Goal: Task Accomplishment & Management: Manage account settings

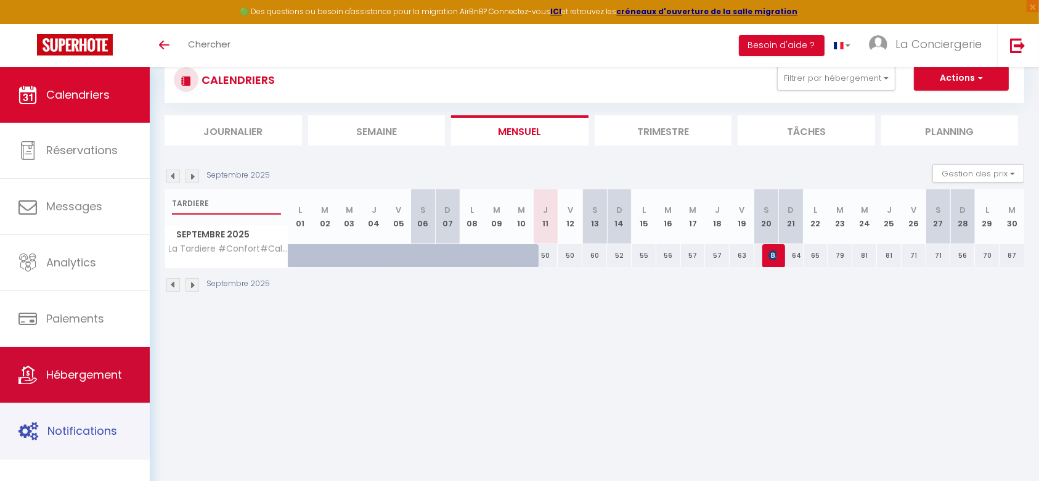
scroll to position [67, 0]
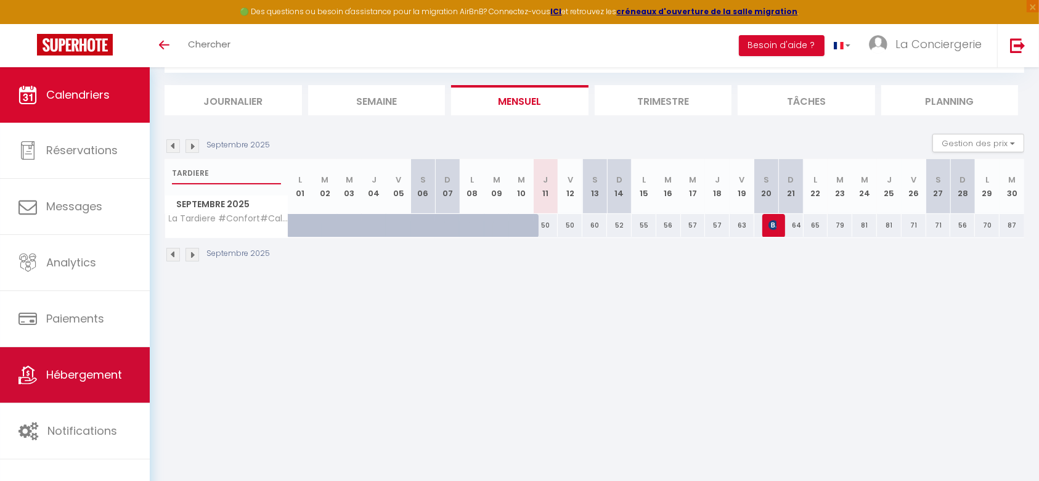
click at [52, 383] on link "Hébergement" at bounding box center [75, 374] width 150 height 55
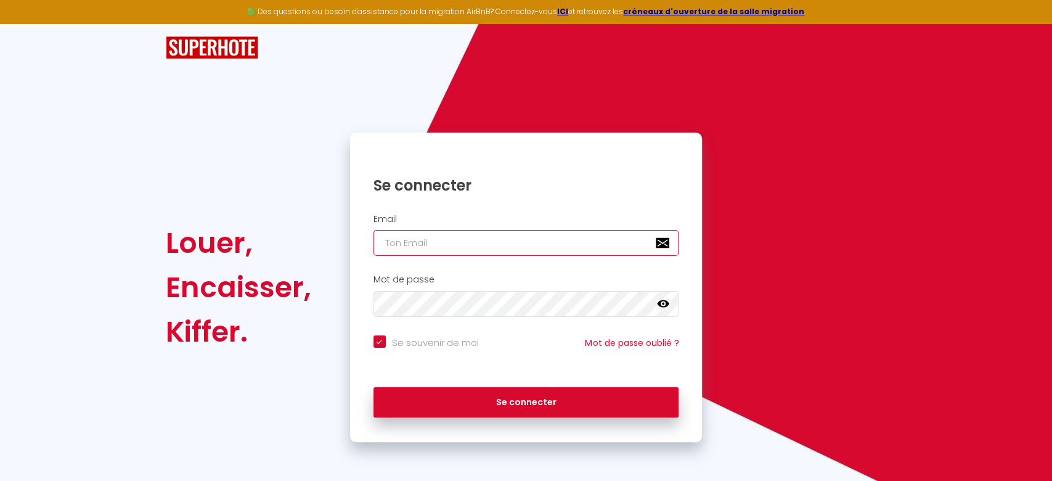
type input "[EMAIL_ADDRESS][DOMAIN_NAME]"
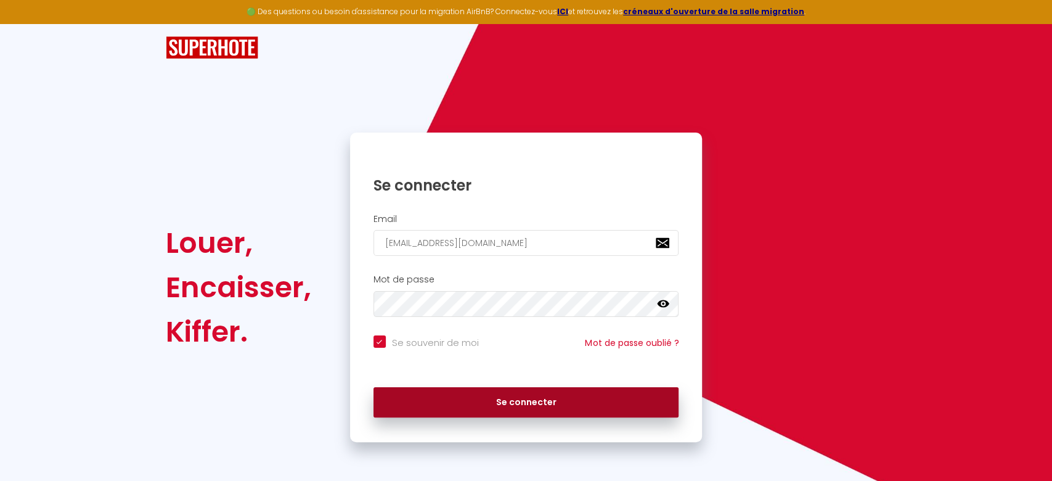
click at [539, 415] on button "Se connecter" at bounding box center [526, 402] width 306 height 31
checkbox input "true"
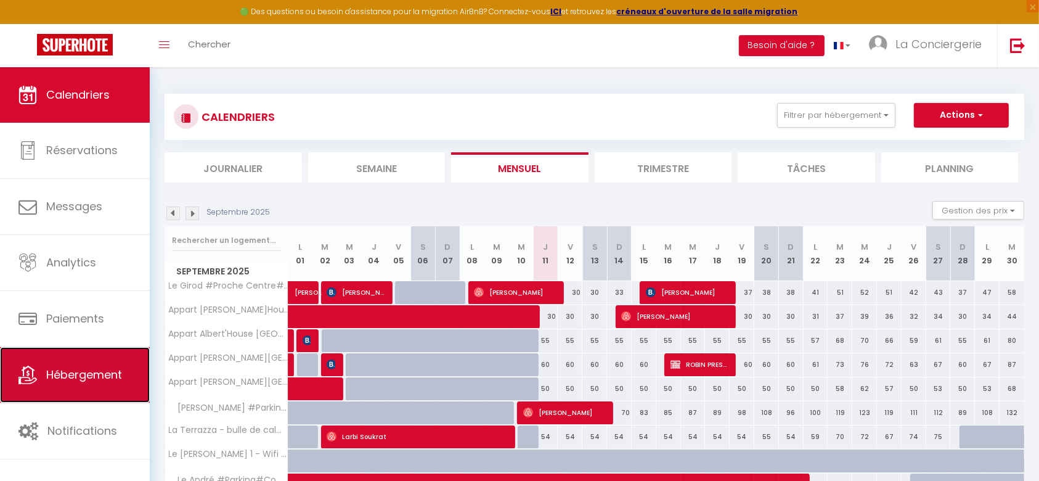
click at [100, 373] on span "Hébergement" at bounding box center [84, 374] width 76 height 15
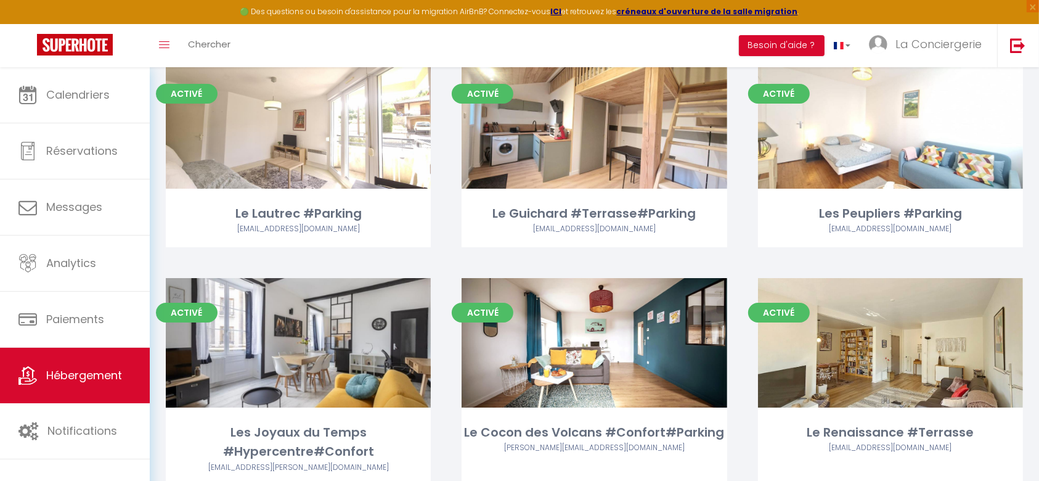
scroll to position [4430, 0]
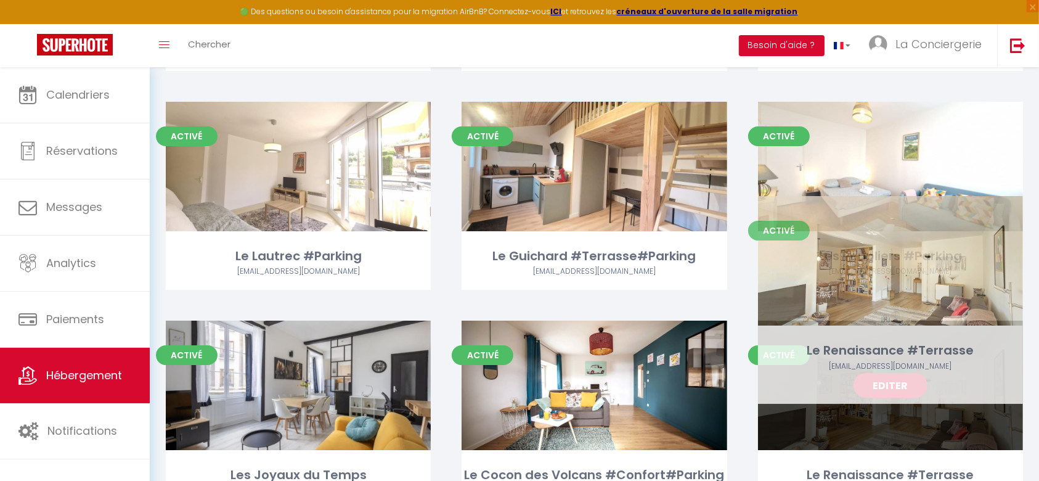
click at [878, 373] on link "Editer" at bounding box center [891, 385] width 74 height 25
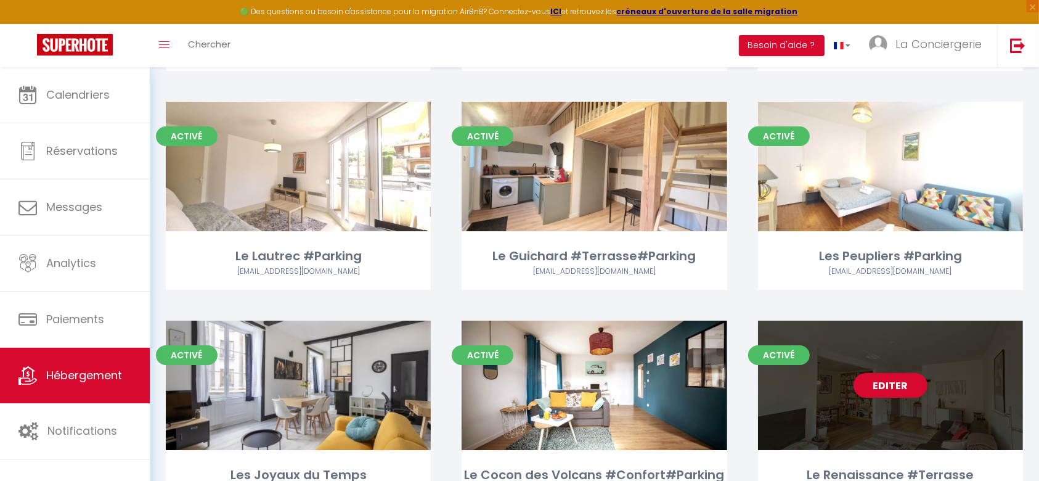
click at [899, 373] on link "Editer" at bounding box center [891, 385] width 74 height 25
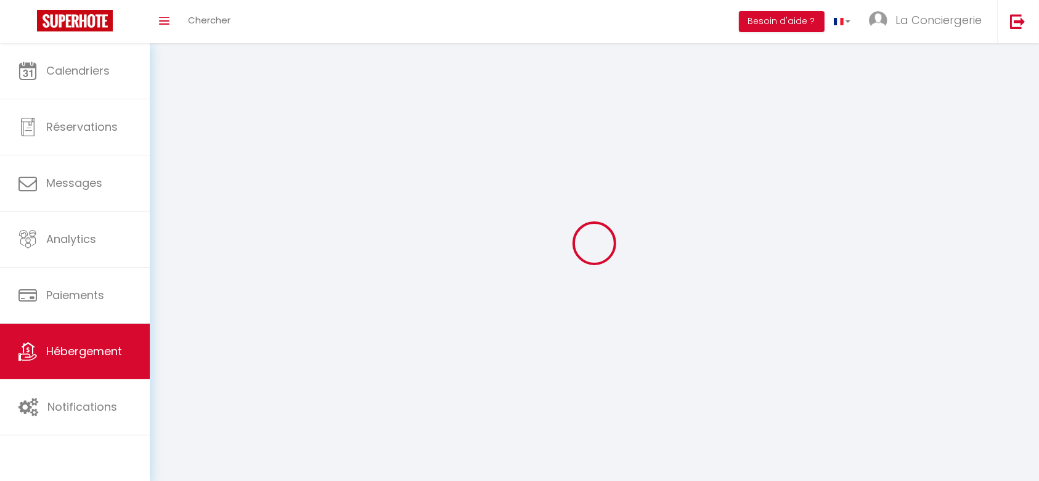
select select
select select "28"
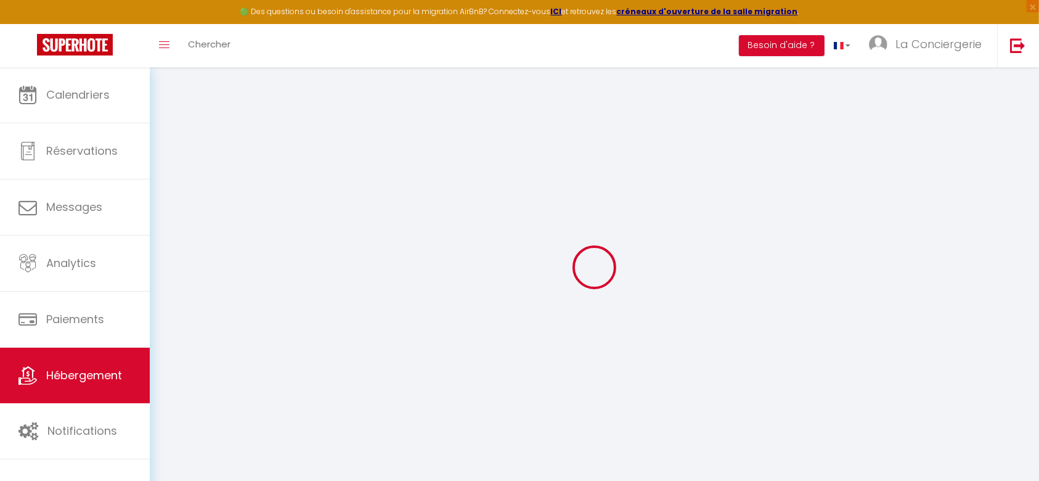
select select
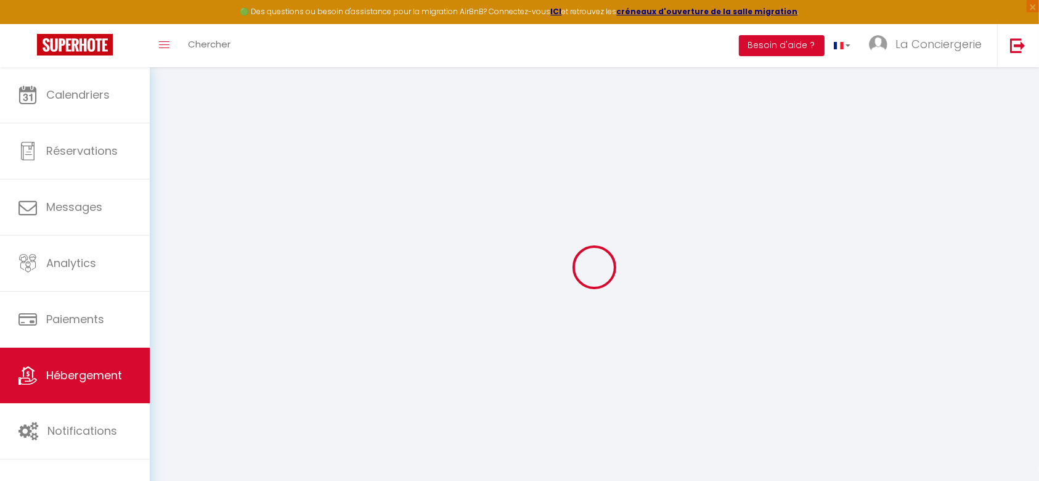
select select
checkbox input "false"
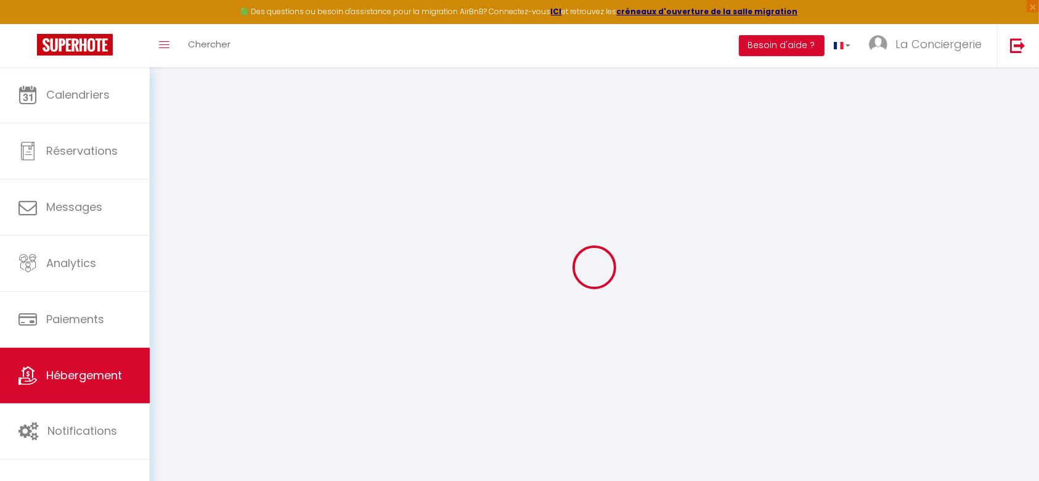
select select
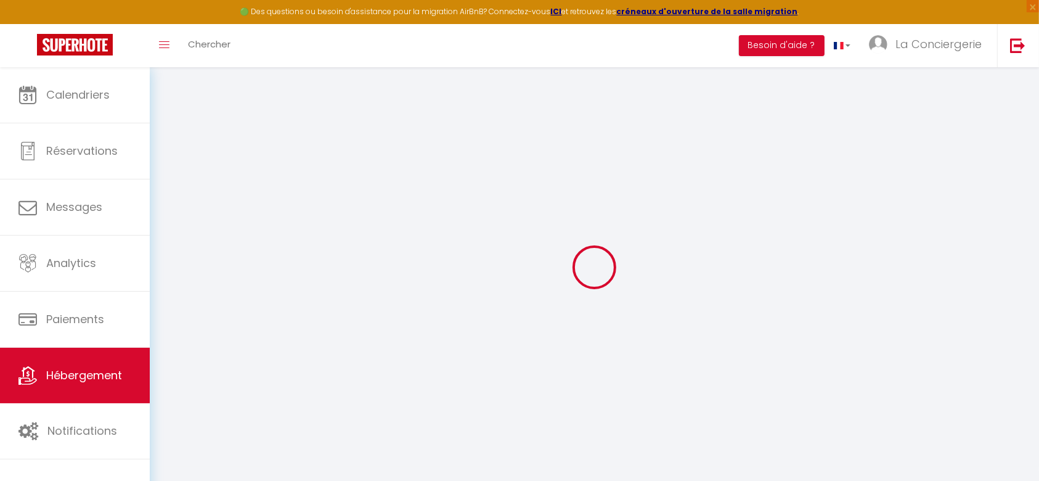
select select
checkbox input "false"
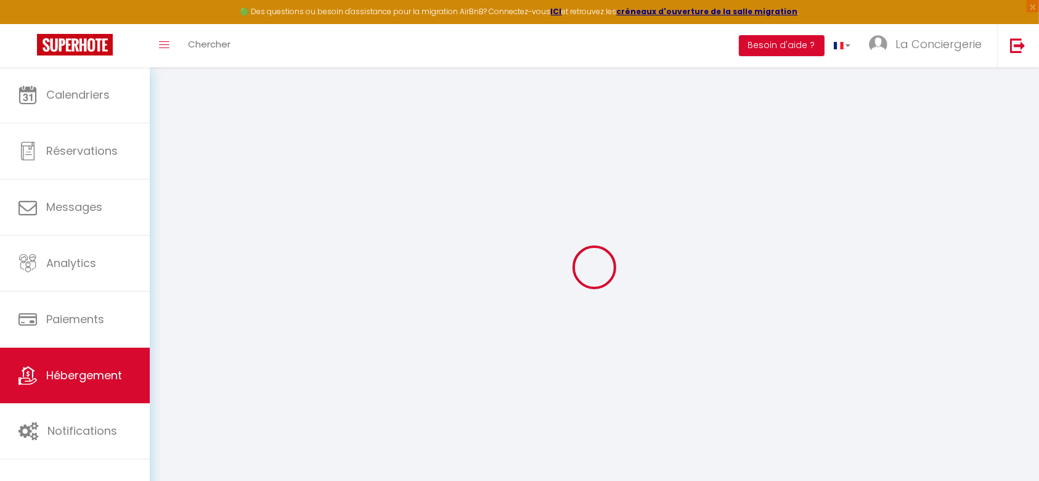
checkbox input "false"
select select
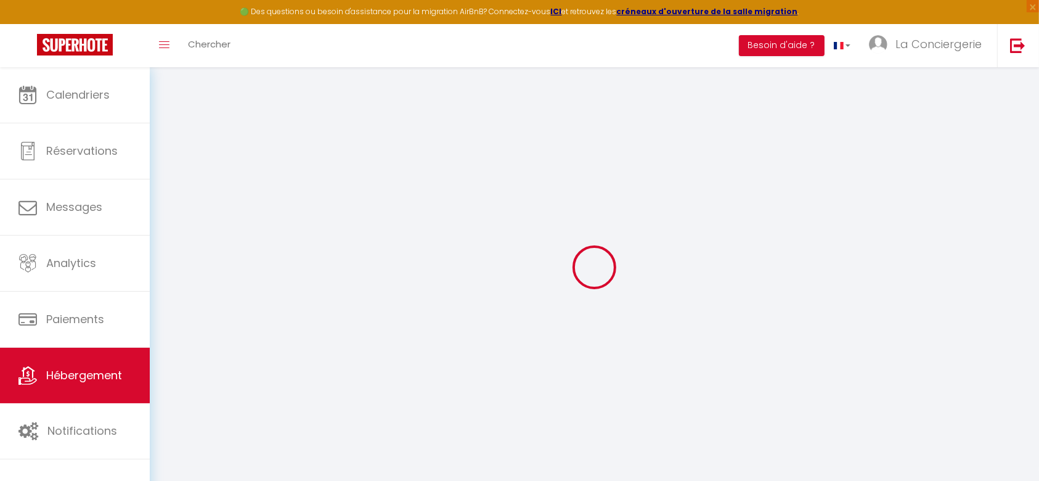
select select
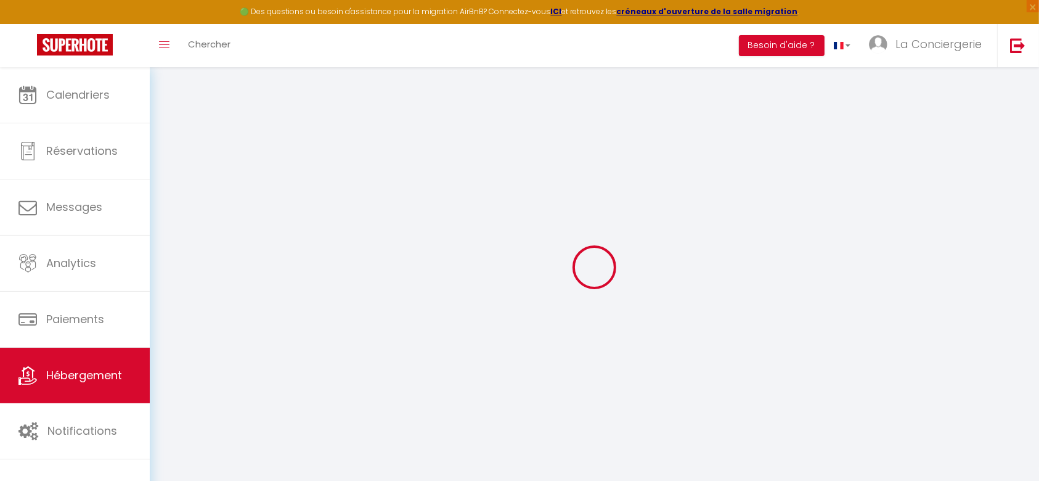
checkbox input "false"
select select
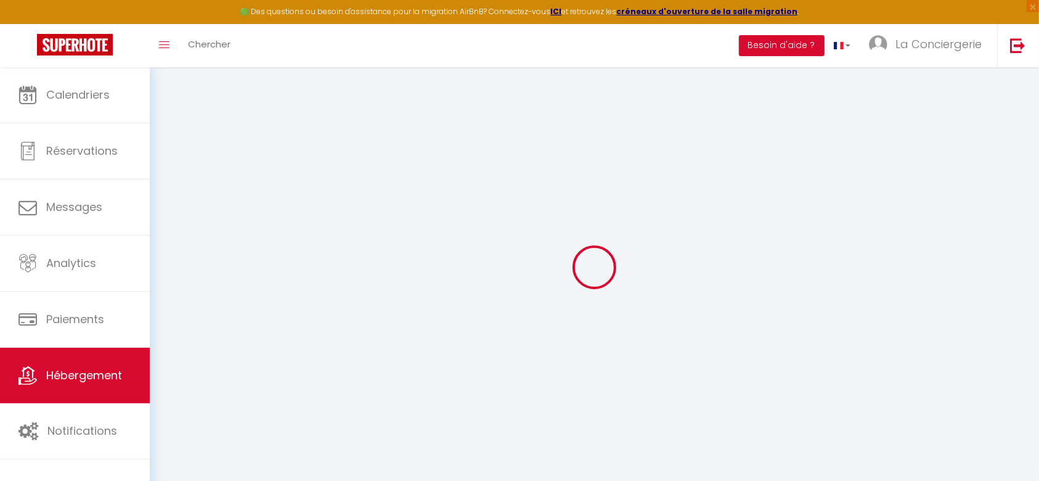
select select
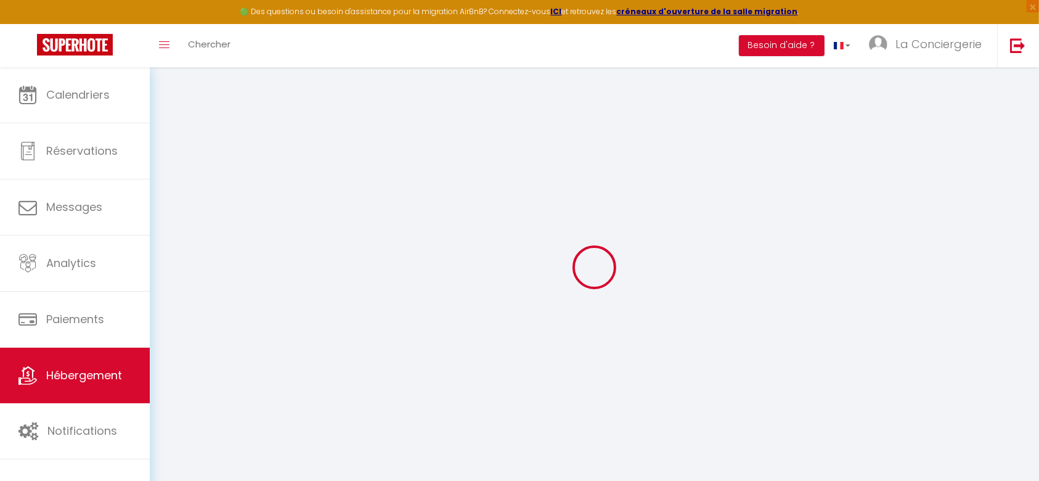
select select
checkbox input "false"
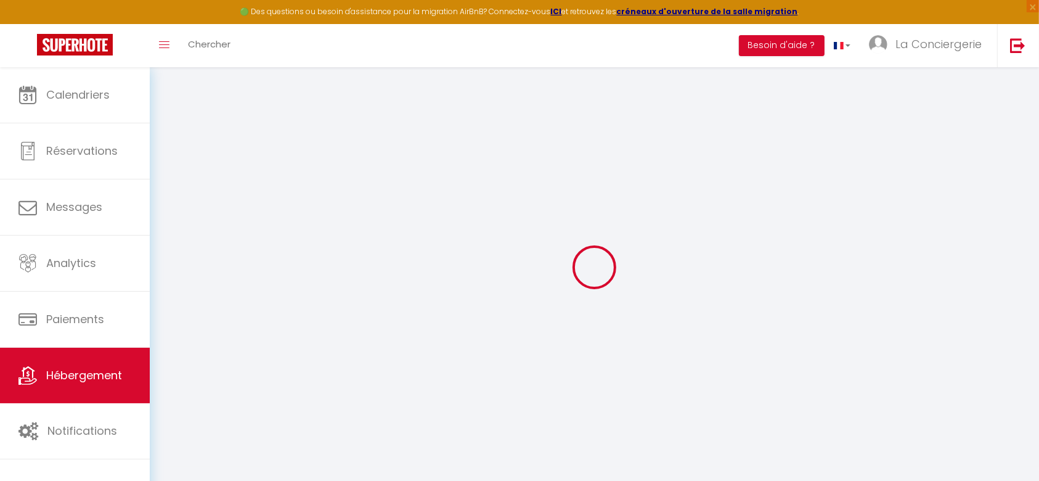
checkbox input "false"
select select
type input "Le Renaissance #Terrasse"
type input "Frederique"
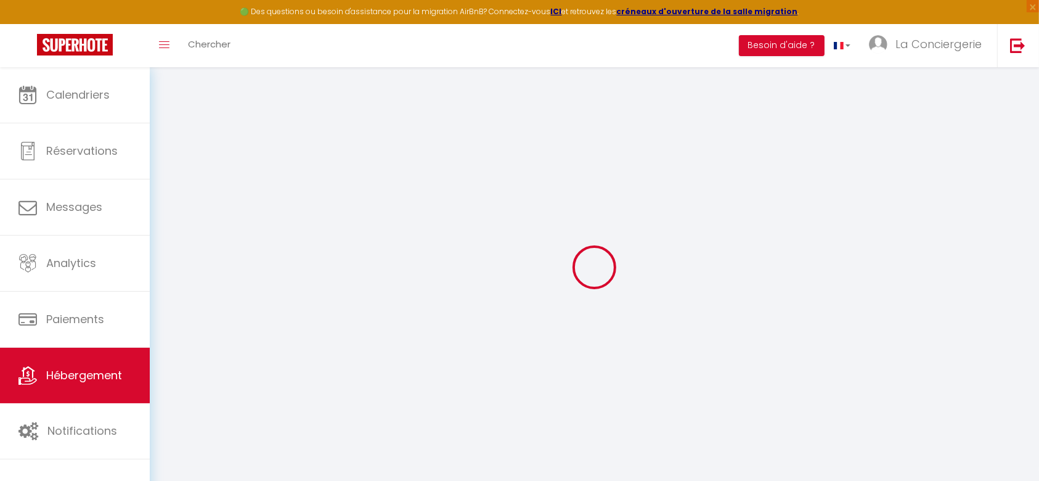
type input "Lepriol"
select select "4"
type input "60"
type input "48"
type input "5"
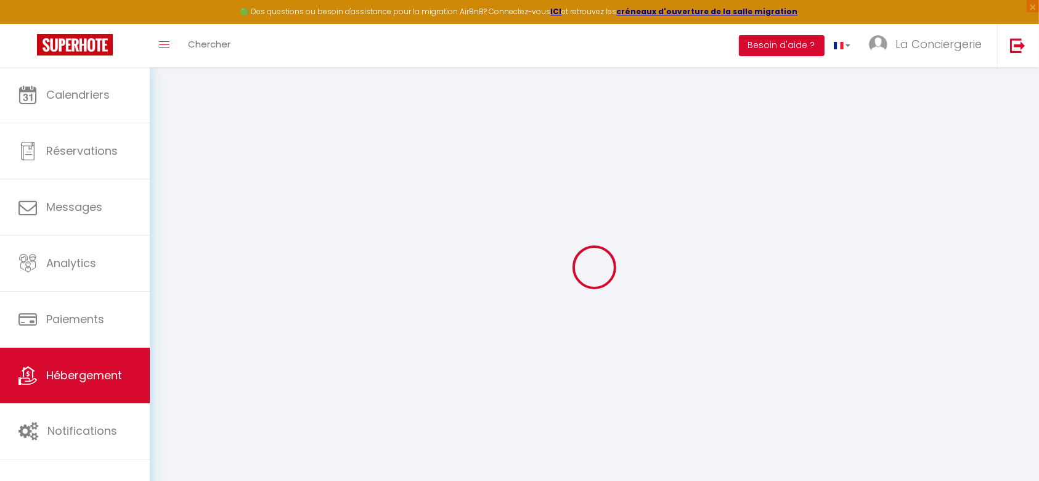
type input "3.22"
type input "300"
select select
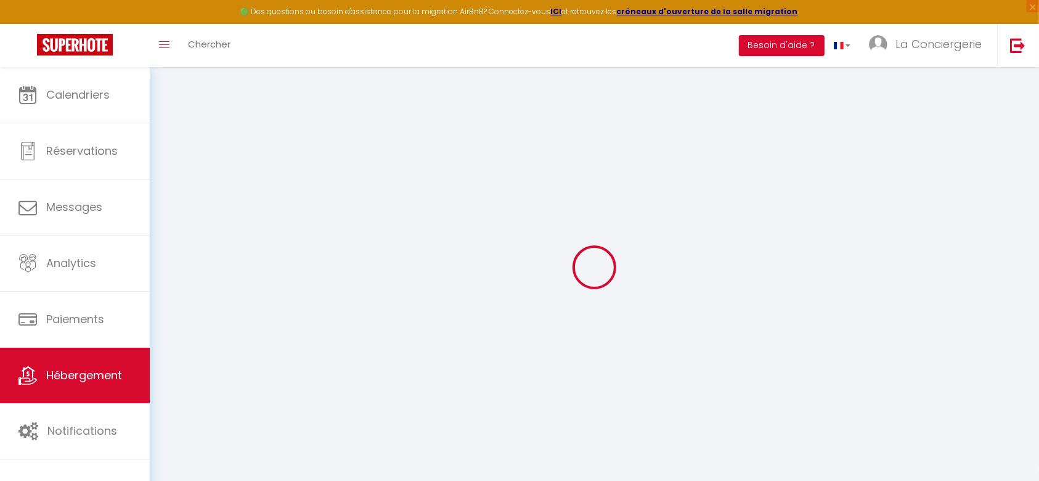
select select
type input "[STREET_ADDRESS]"
type input "63400"
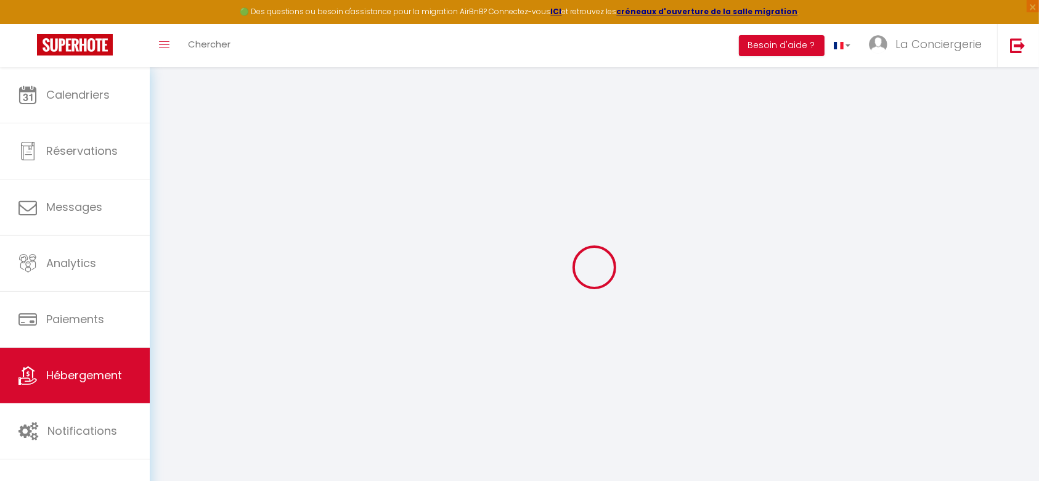
type input "Chamalières"
type input "[EMAIL_ADDRESS][DOMAIN_NAME]"
select select "12662"
checkbox input "false"
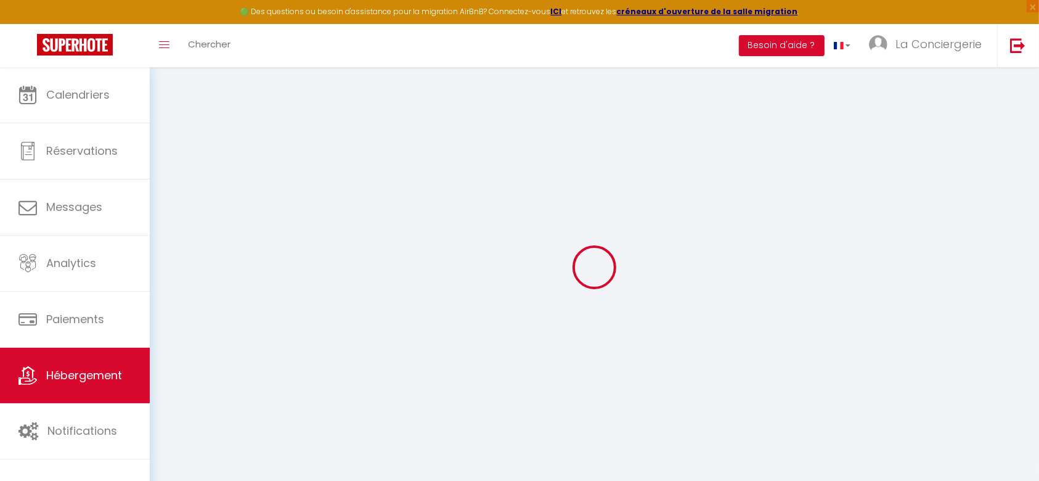
checkbox input "false"
radio input "true"
type input "48"
type input "0"
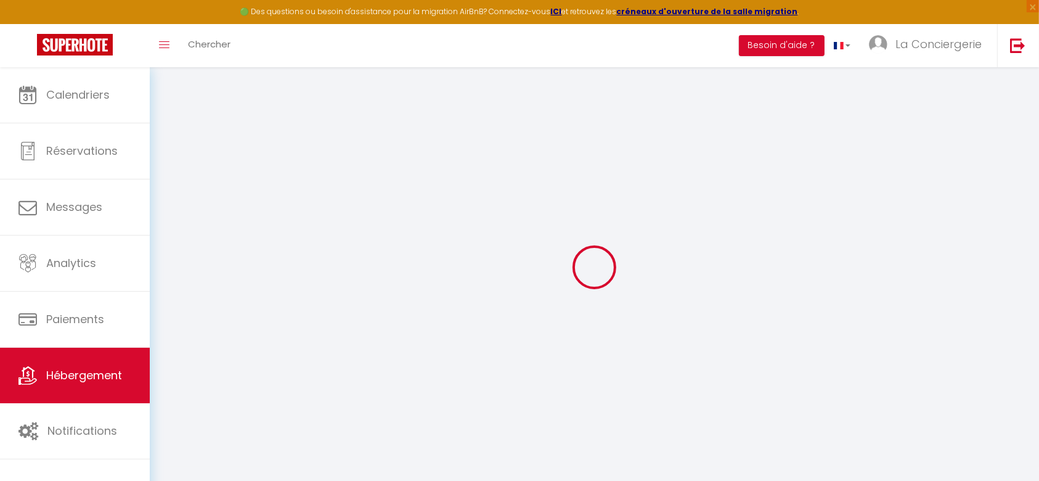
type input "0"
select select
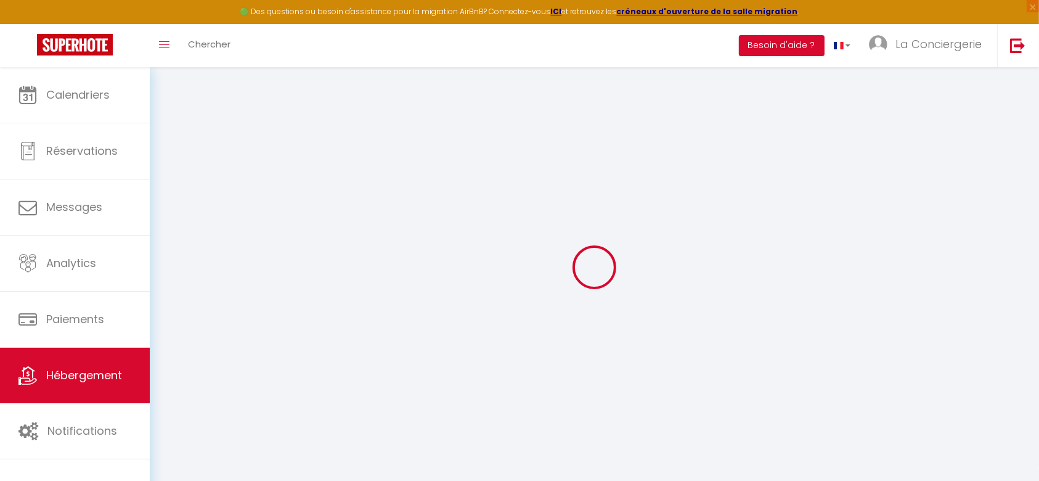
select select
checkbox input "false"
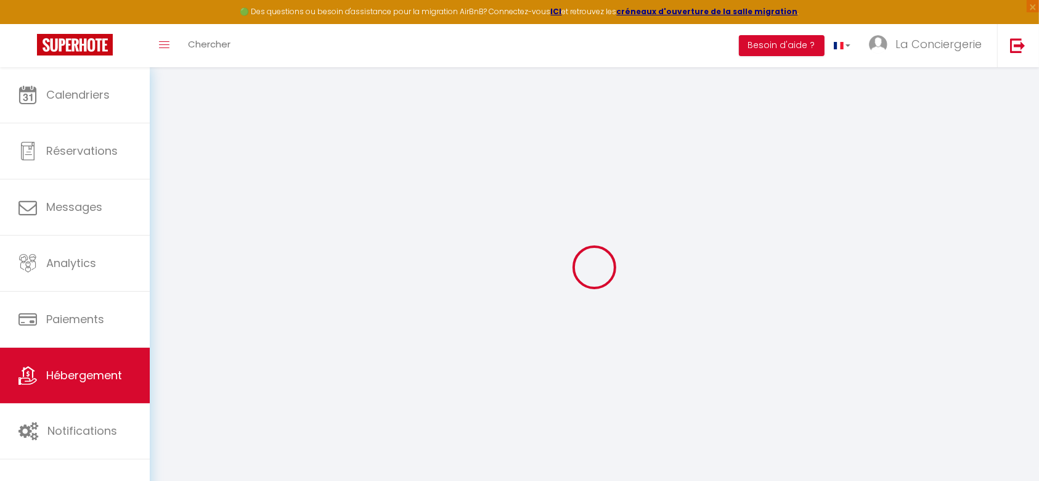
checkbox input "false"
select select
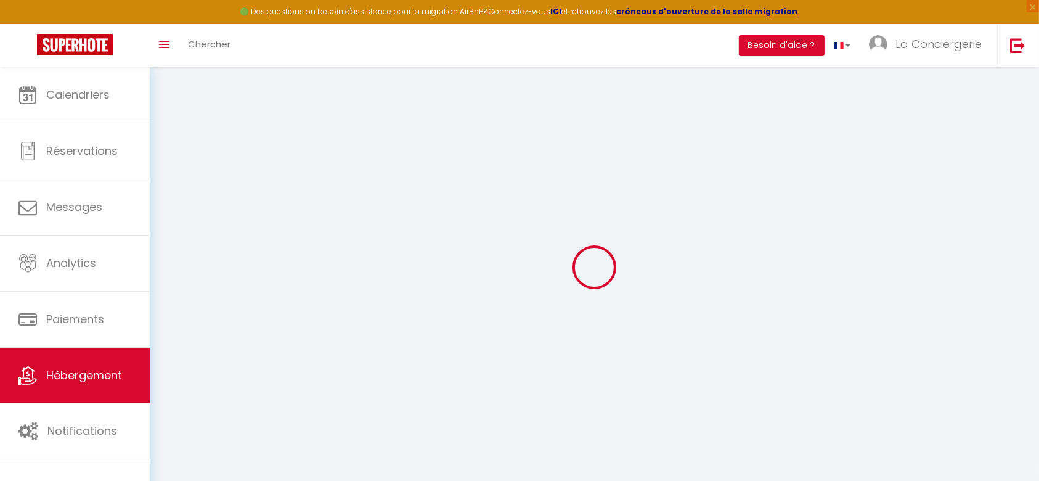
select select
checkbox input "false"
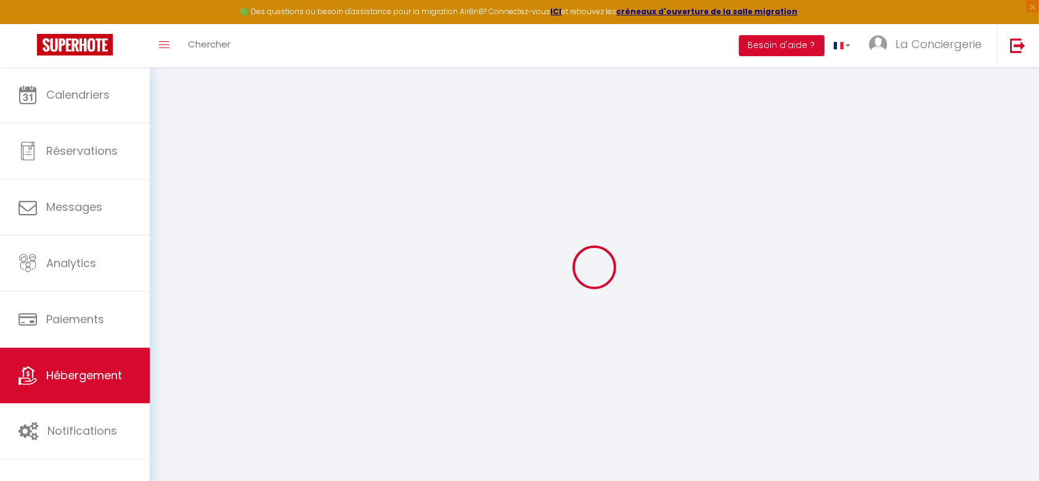
checkbox input "false"
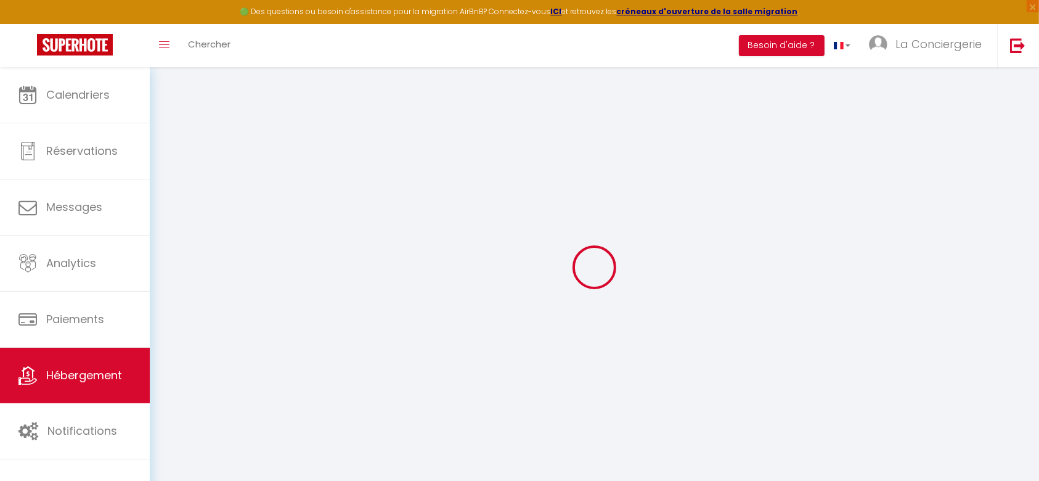
checkbox input "false"
select select
checkbox input "false"
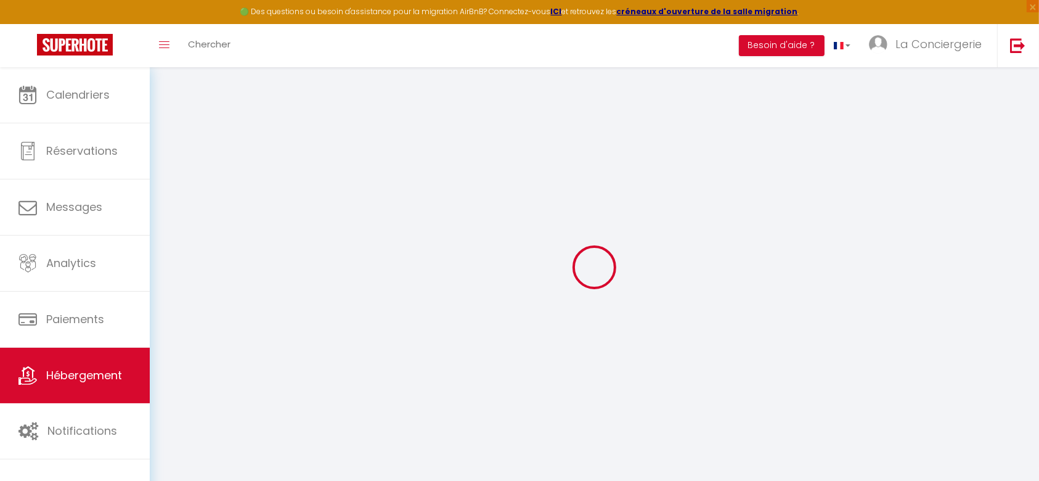
checkbox input "false"
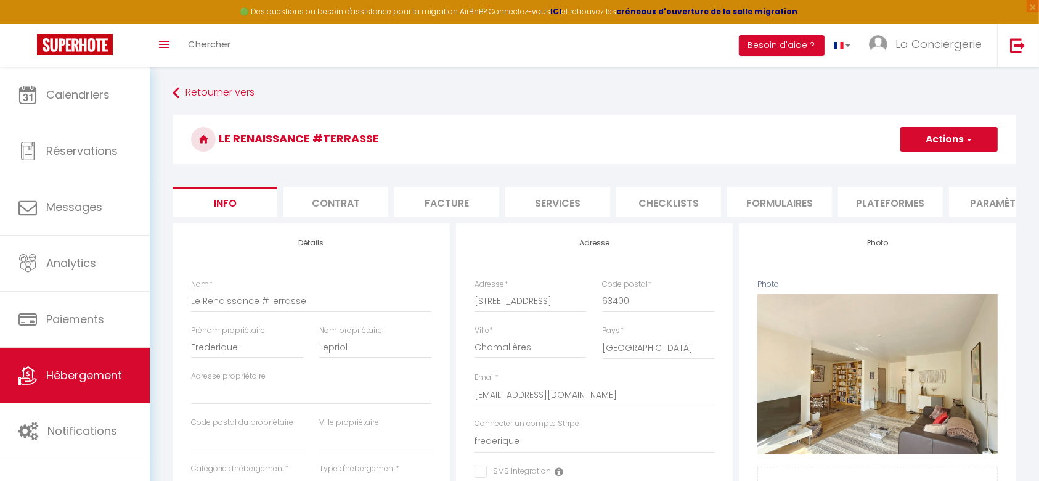
click at [637, 202] on li "Checklists" at bounding box center [668, 202] width 105 height 30
select select
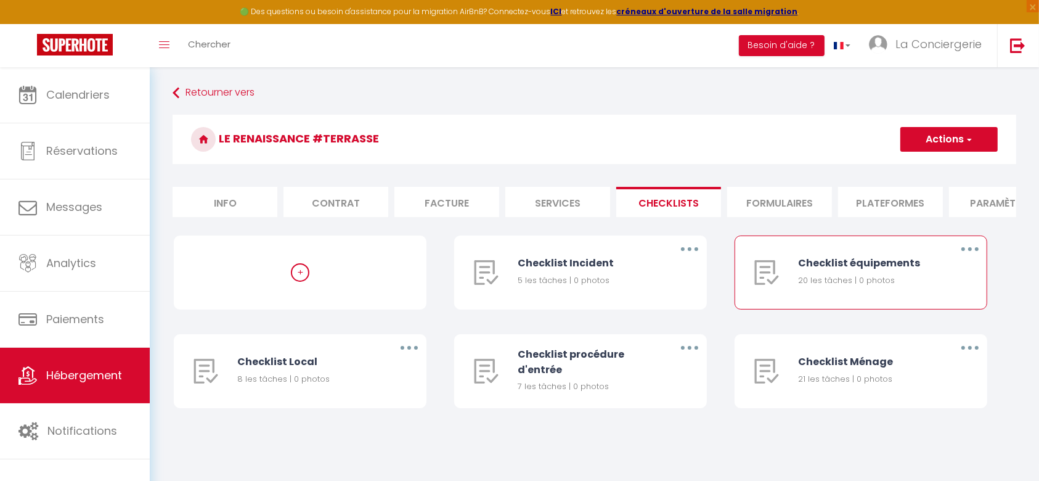
click at [962, 259] on button "button" at bounding box center [970, 249] width 35 height 20
click at [939, 288] on link "Editer" at bounding box center [937, 277] width 91 height 21
type input "Checklist équipements"
type input "Equipements de base présent dans le logement"
select select "3"
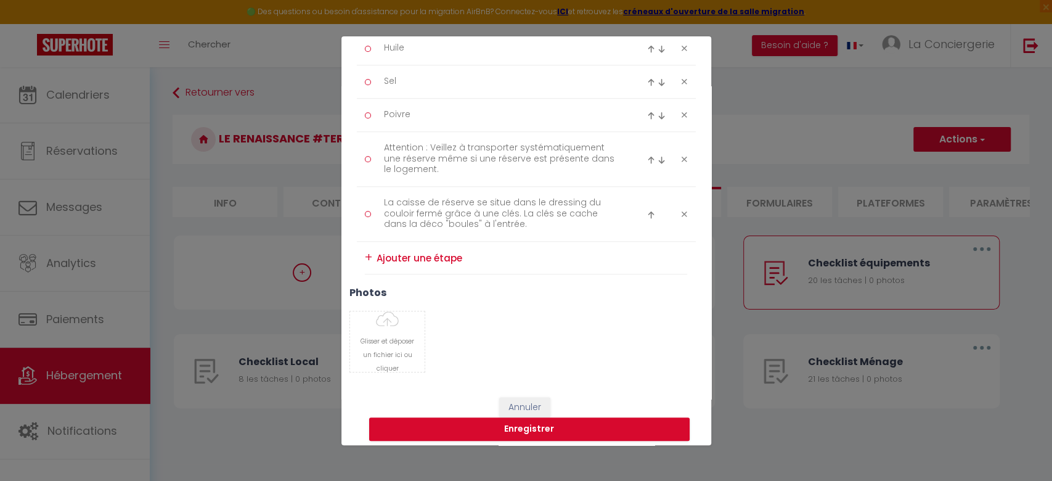
scroll to position [740, 0]
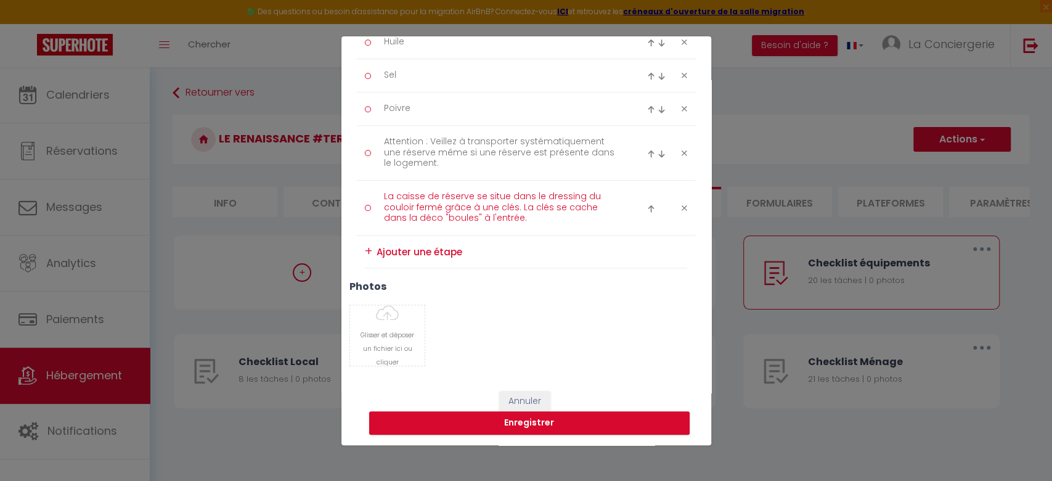
click at [540, 219] on textarea "La caisse de réserve se situe dans le dressing du couloir fermé grâce à une clé…" at bounding box center [501, 208] width 253 height 42
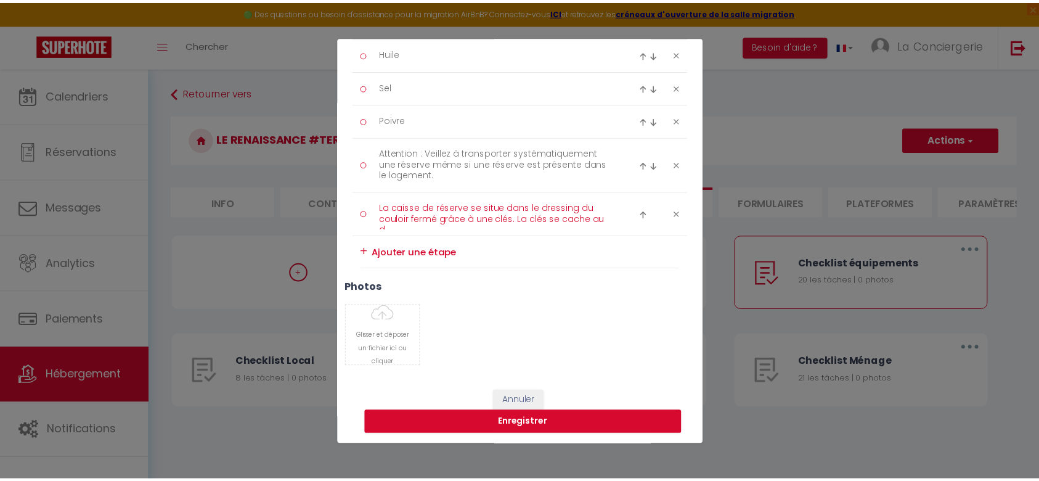
scroll to position [0, 0]
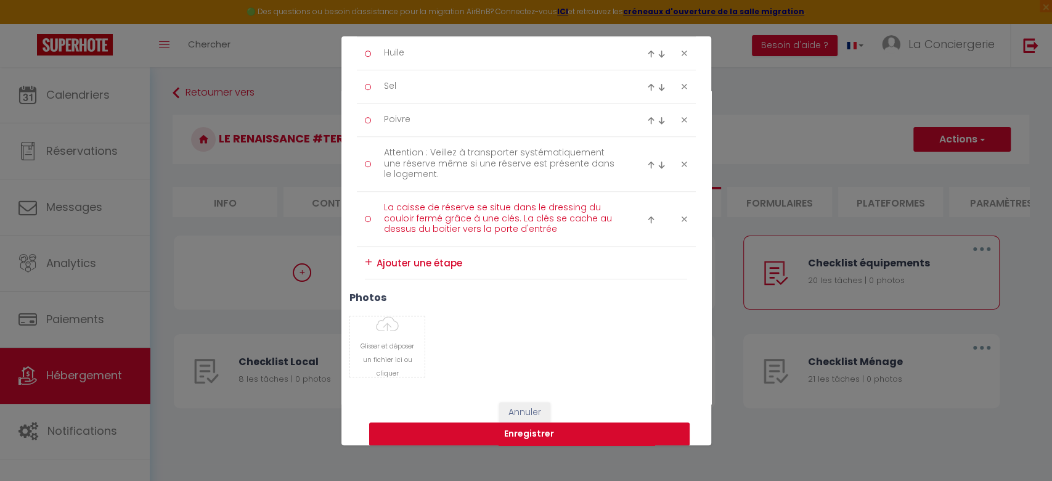
type textarea "La caisse de réserve se situe dans le dressing du couloir fermé grâce à une clé…"
click at [558, 430] on button "Enregistrer" at bounding box center [529, 433] width 320 height 23
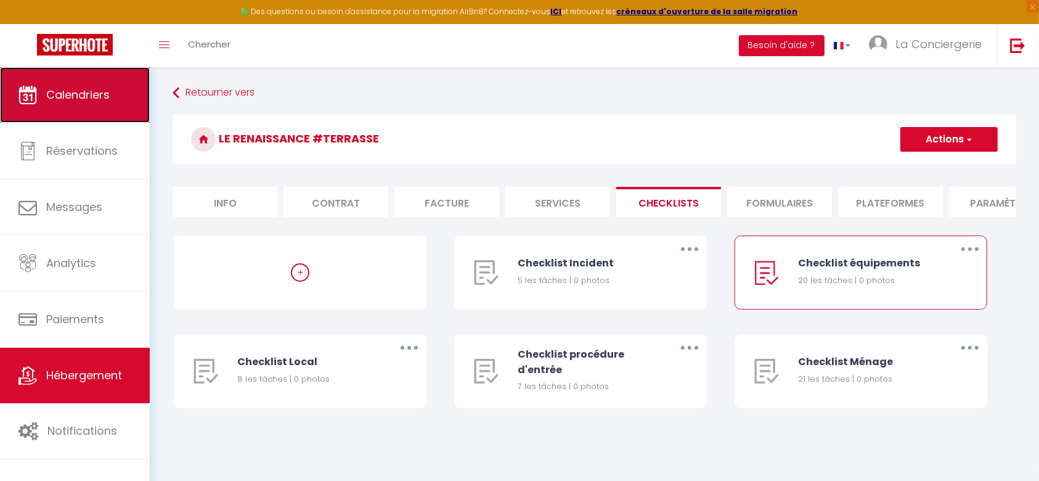
click at [65, 116] on link "Calendriers" at bounding box center [75, 94] width 150 height 55
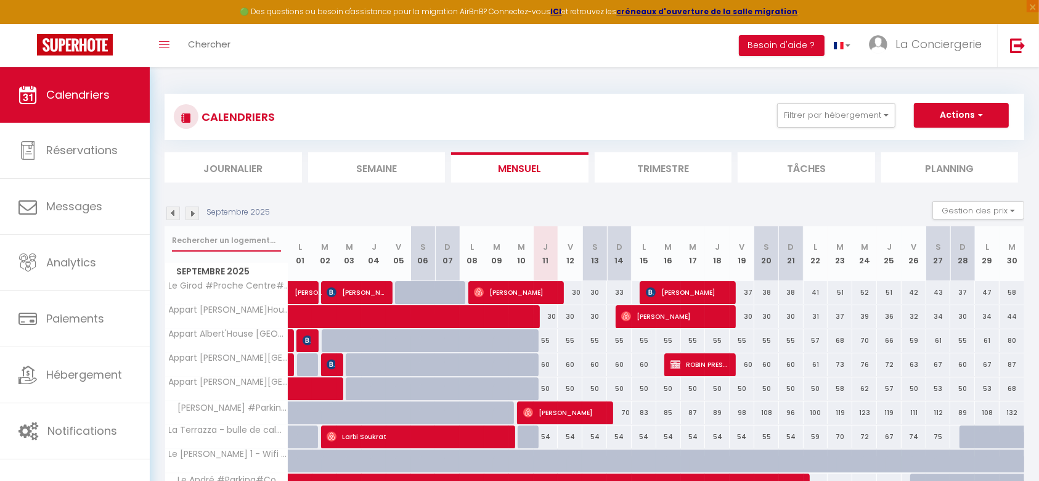
click at [233, 237] on input "text" at bounding box center [226, 240] width 109 height 22
type input "tardiere"
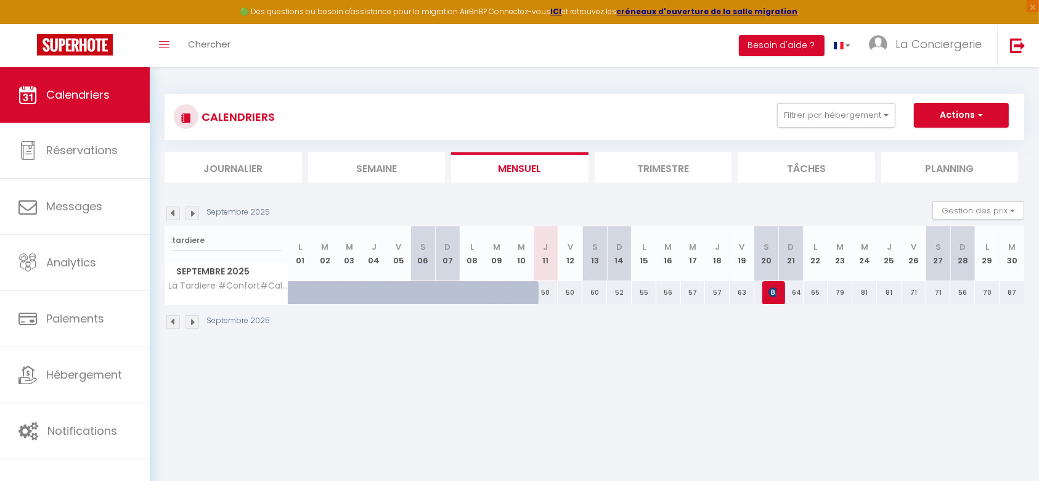
click at [541, 292] on div "50" at bounding box center [546, 292] width 25 height 23
type input "50"
type input "Jeu 11 Septembre 2025"
type input "Ven 12 Septembre 2025"
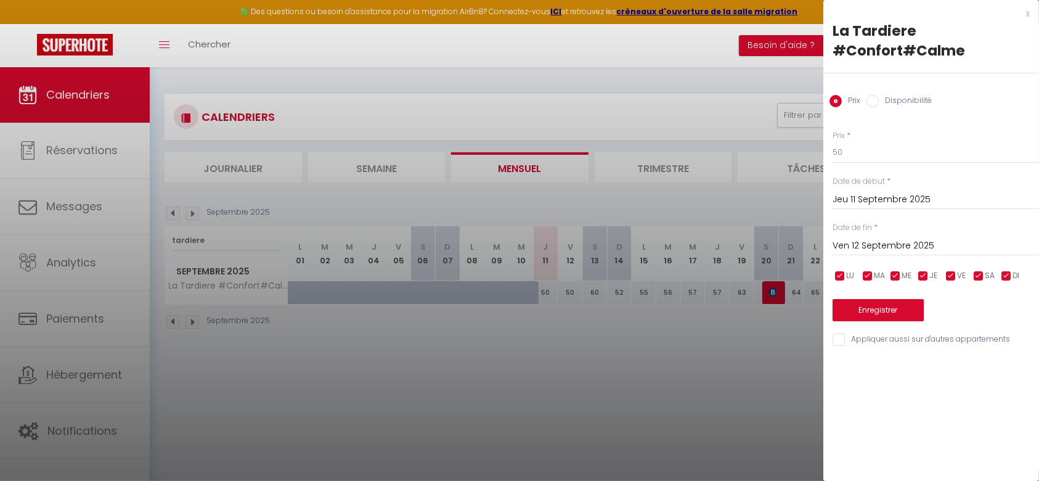
click at [872, 100] on input "Disponibilité" at bounding box center [873, 101] width 12 height 12
radio input "true"
radio input "false"
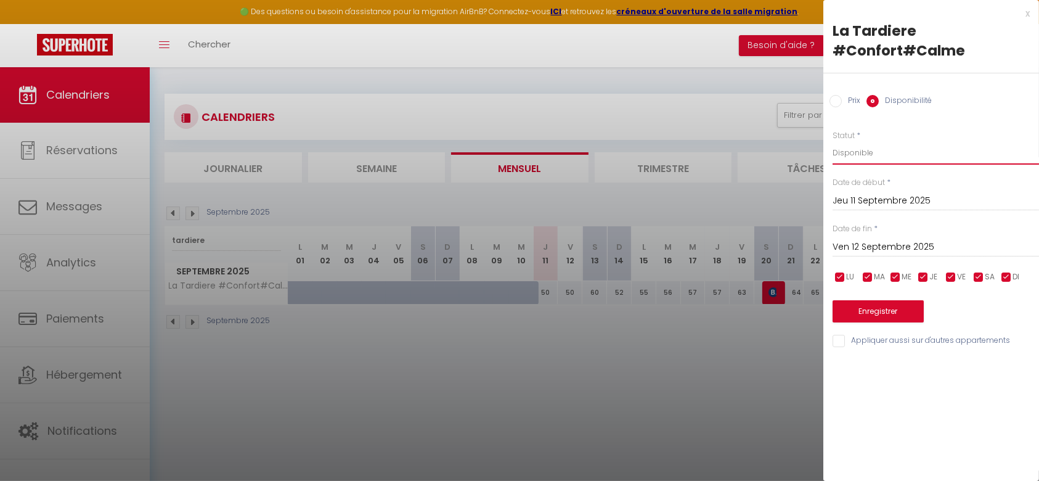
click at [854, 155] on select "Disponible Indisponible" at bounding box center [936, 152] width 206 height 23
select select "0"
click at [833, 141] on select "Disponible Indisponible" at bounding box center [936, 152] width 206 height 23
click at [878, 313] on button "Enregistrer" at bounding box center [878, 311] width 91 height 22
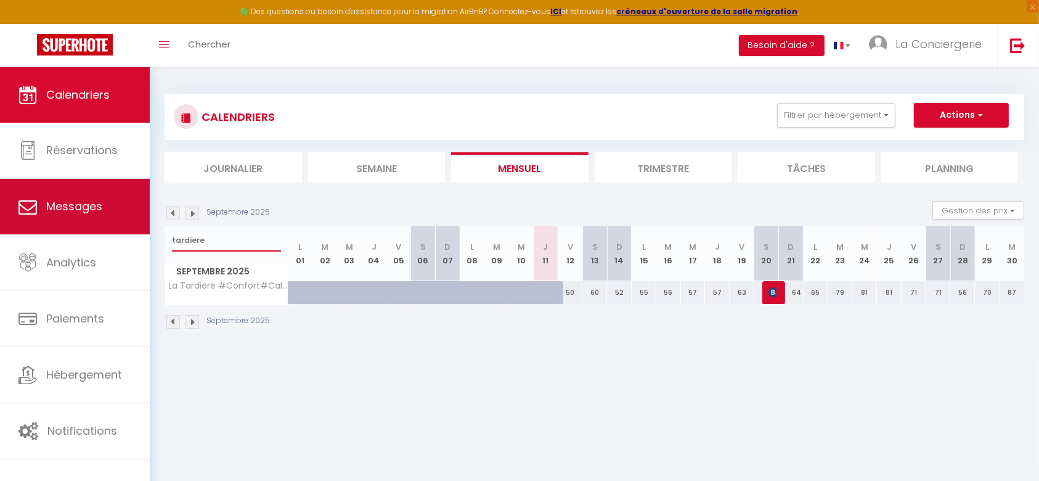
drag, startPoint x: 232, startPoint y: 237, endPoint x: 110, endPoint y: 217, distance: 123.6
click at [110, 217] on div "🟢 Des questions ou besoin d'assistance pour la migration AirBnB? Connectez-vous…" at bounding box center [519, 211] width 1039 height 289
type input "sancy"
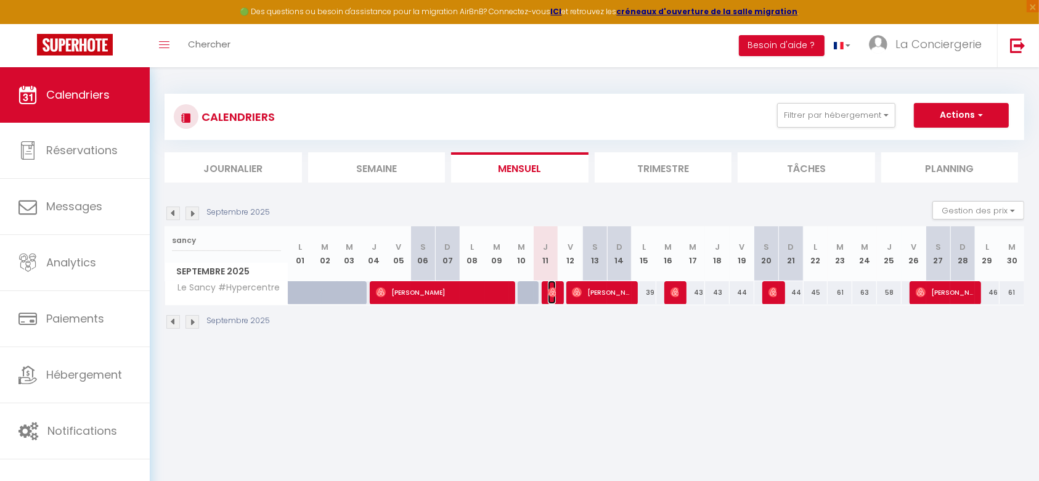
click at [550, 302] on span "[PERSON_NAME]" at bounding box center [552, 291] width 8 height 23
select select "OK"
select select "1"
select select "0"
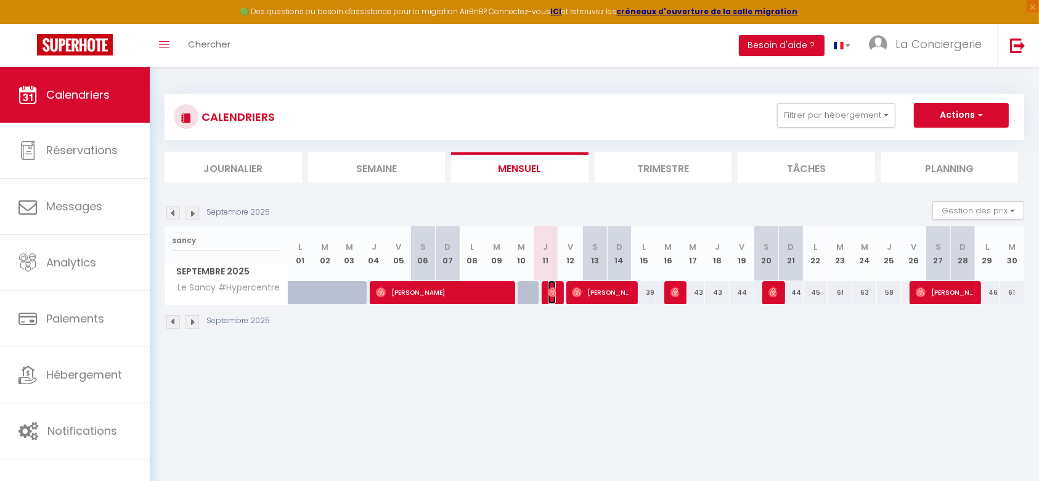
select select "1"
select select
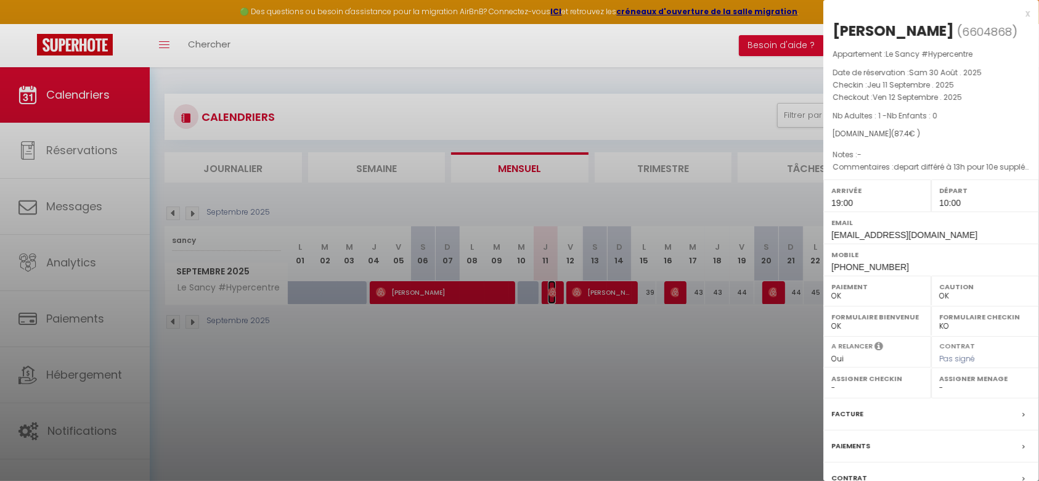
select select "38026"
click at [586, 296] on div at bounding box center [519, 240] width 1039 height 481
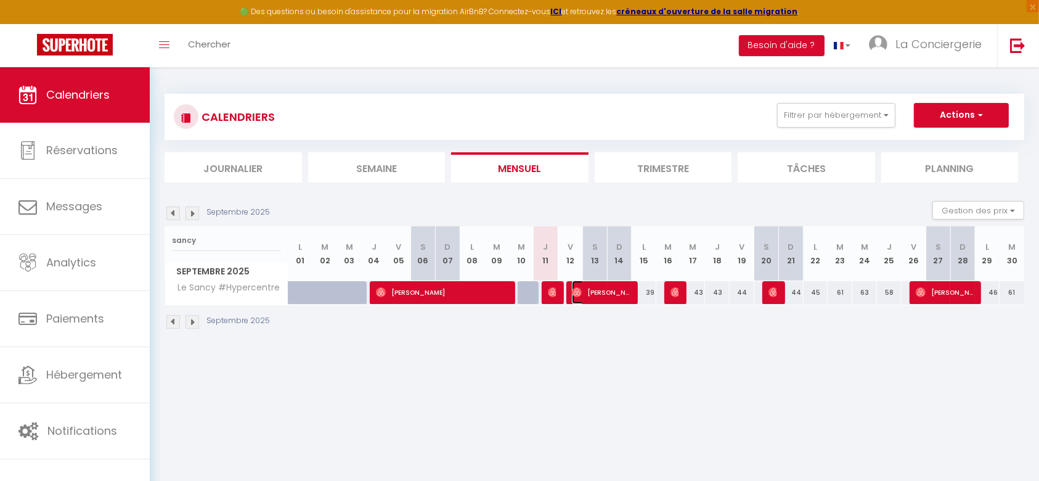
click at [586, 296] on span "[PERSON_NAME]" at bounding box center [600, 291] width 57 height 23
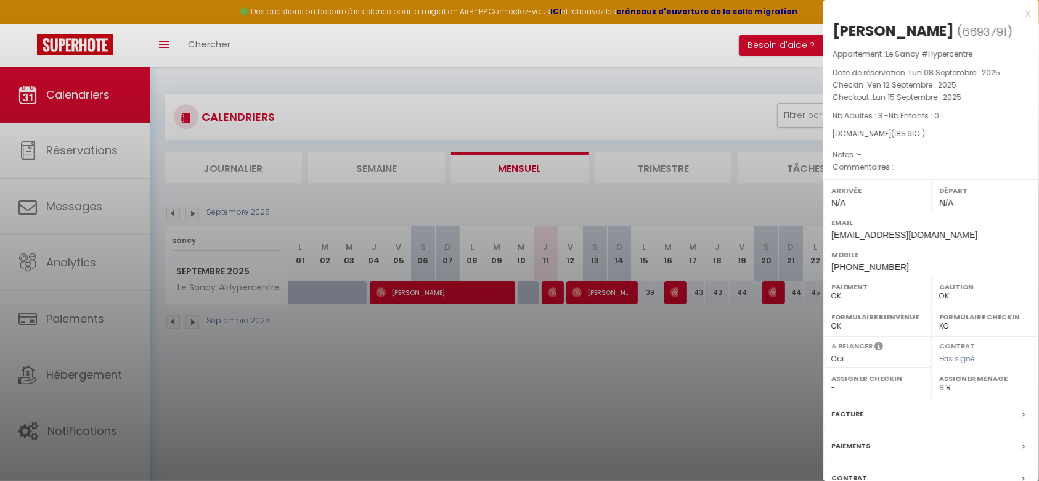
click at [669, 288] on div at bounding box center [519, 240] width 1039 height 481
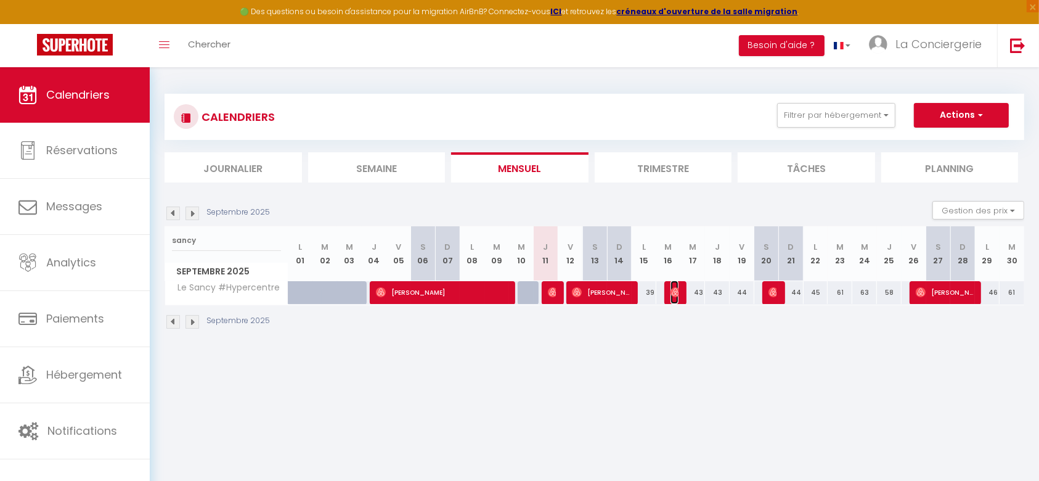
click at [675, 292] on img at bounding box center [676, 292] width 10 height 10
select select "1"
